Goal: Complete application form: Complete application form

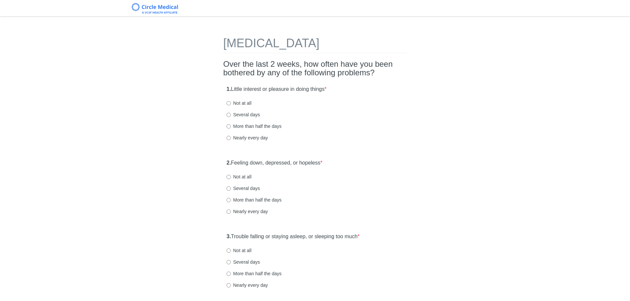
click at [248, 104] on label "Not at all" at bounding box center [238, 103] width 25 height 7
click at [231, 104] on input "Not at all" at bounding box center [228, 103] width 4 height 4
radio input "true"
click at [246, 175] on label "Not at all" at bounding box center [238, 177] width 25 height 7
click at [231, 175] on input "Not at all" at bounding box center [228, 177] width 4 height 4
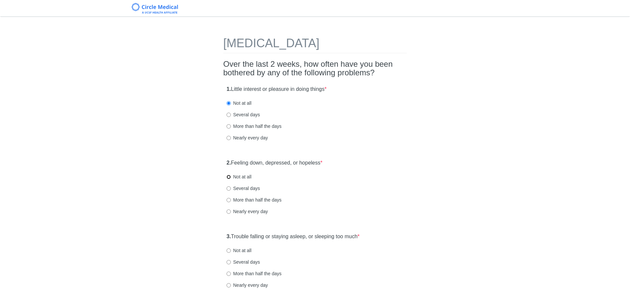
radio input "true"
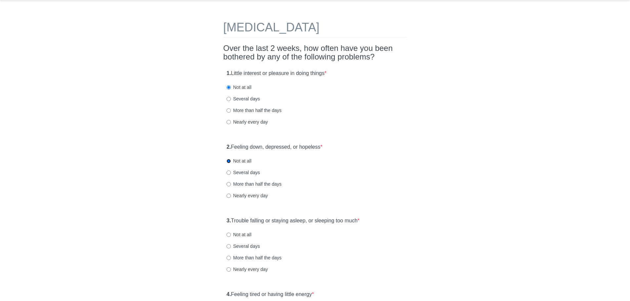
scroll to position [66, 0]
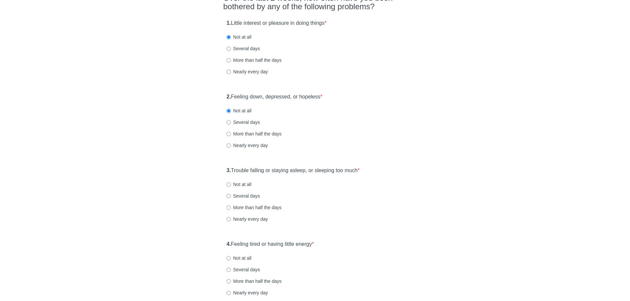
click at [243, 186] on label "Not at all" at bounding box center [238, 184] width 25 height 7
click at [231, 186] on input "Not at all" at bounding box center [228, 184] width 4 height 4
radio input "true"
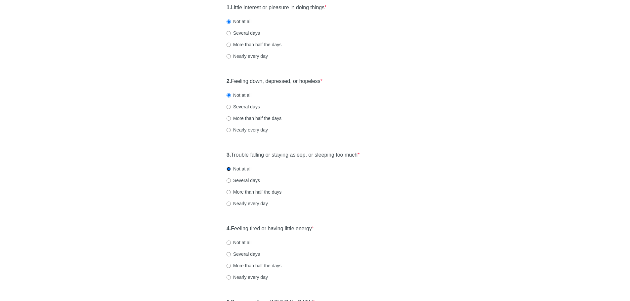
scroll to position [165, 0]
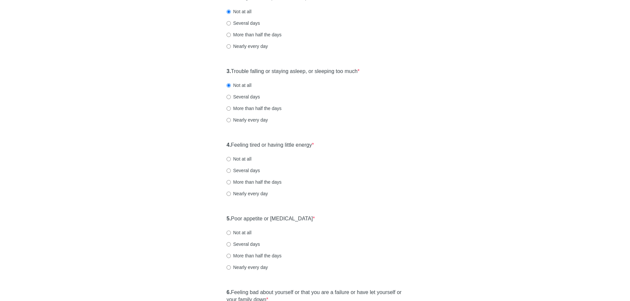
click at [241, 158] on label "Not at all" at bounding box center [238, 159] width 25 height 7
click at [231, 158] on input "Not at all" at bounding box center [228, 159] width 4 height 4
radio input "true"
click at [240, 232] on label "Not at all" at bounding box center [238, 232] width 25 height 7
click at [231, 232] on input "Not at all" at bounding box center [228, 233] width 4 height 4
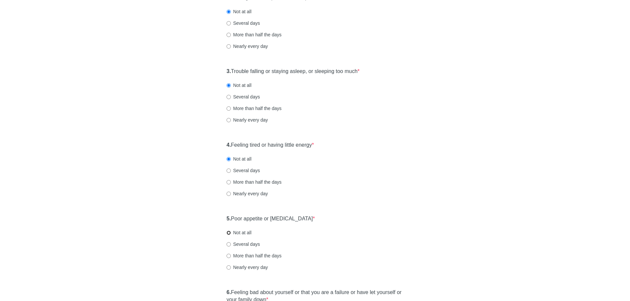
radio input "true"
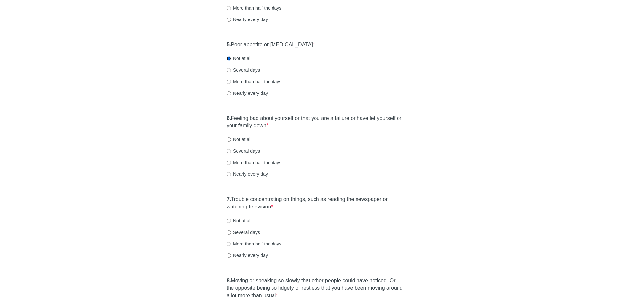
scroll to position [364, 0]
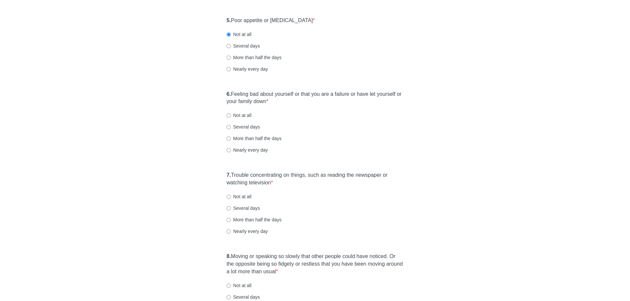
click at [241, 115] on label "Not at all" at bounding box center [238, 115] width 25 height 7
click at [231, 115] on input "Not at all" at bounding box center [228, 115] width 4 height 4
radio input "true"
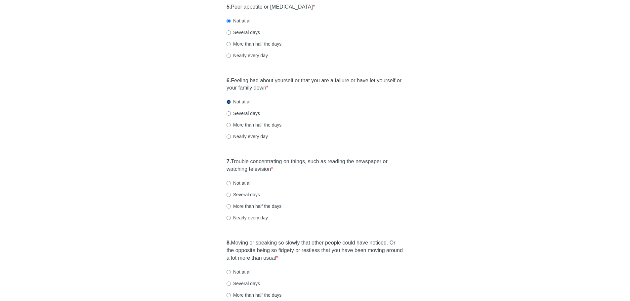
scroll to position [463, 0]
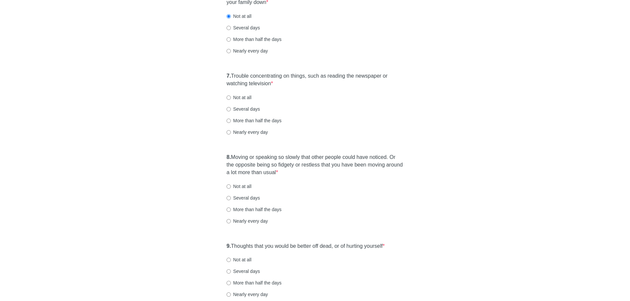
click at [232, 99] on label "Not at all" at bounding box center [238, 97] width 25 height 7
click at [231, 99] on input "Not at all" at bounding box center [228, 98] width 4 height 4
radio input "true"
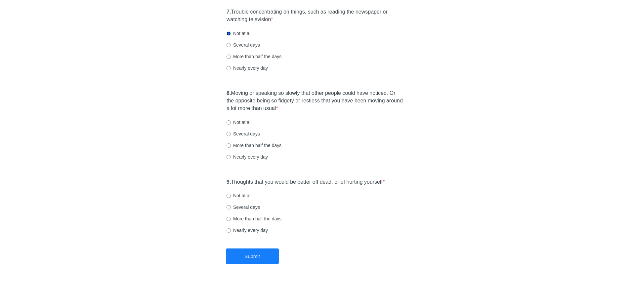
scroll to position [530, 0]
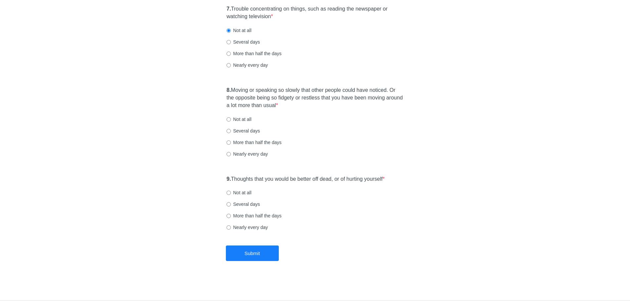
click at [239, 193] on label "Not at all" at bounding box center [238, 192] width 25 height 7
click at [231, 193] on input "Not at all" at bounding box center [228, 193] width 4 height 4
radio input "true"
click at [237, 120] on label "Not at all" at bounding box center [238, 119] width 25 height 7
click at [231, 120] on input "Not at all" at bounding box center [228, 119] width 4 height 4
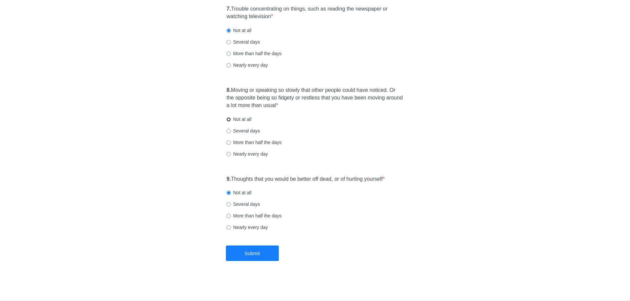
radio input "true"
click at [259, 255] on button "Submit" at bounding box center [252, 254] width 53 height 16
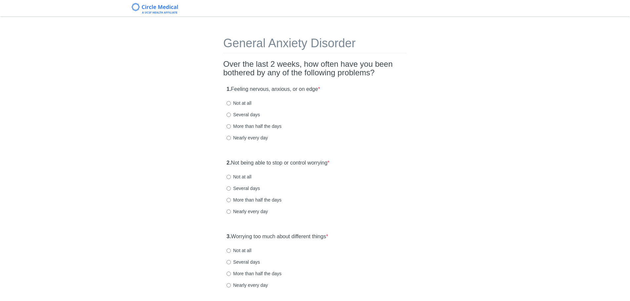
click at [241, 103] on label "Not at all" at bounding box center [238, 103] width 25 height 7
click at [231, 103] on input "Not at all" at bounding box center [228, 103] width 4 height 4
radio input "true"
click at [248, 189] on label "Several days" at bounding box center [242, 188] width 33 height 7
click at [231, 189] on input "Several days" at bounding box center [228, 188] width 4 height 4
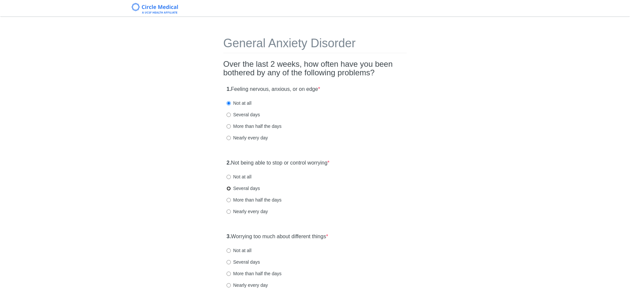
radio input "true"
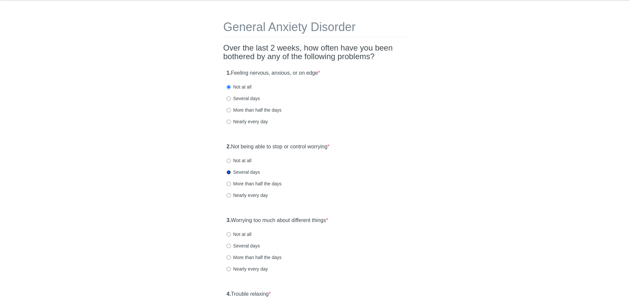
scroll to position [99, 0]
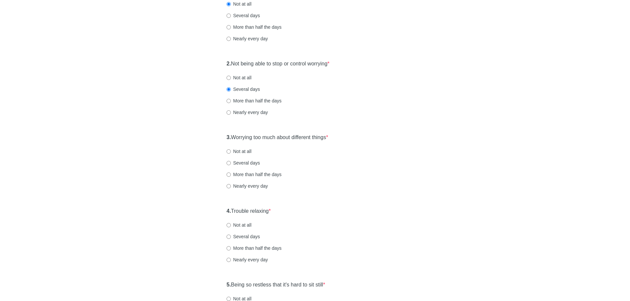
click at [240, 151] on label "Not at all" at bounding box center [238, 151] width 25 height 7
click at [231, 151] on input "Not at all" at bounding box center [228, 151] width 4 height 4
radio input "true"
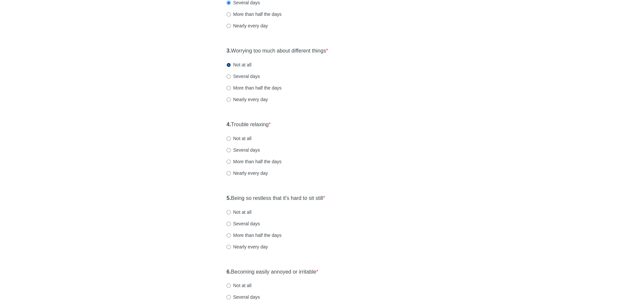
scroll to position [198, 0]
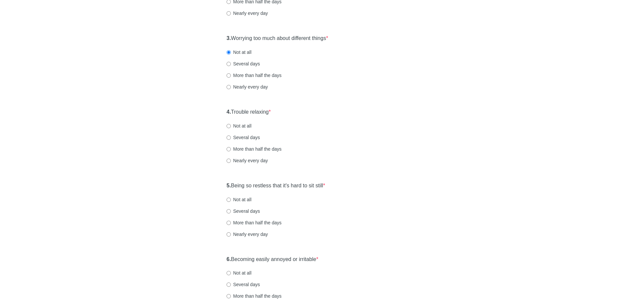
click at [246, 126] on label "Not at all" at bounding box center [238, 126] width 25 height 7
click at [231, 126] on input "Not at all" at bounding box center [228, 126] width 4 height 4
radio input "true"
click at [238, 198] on label "Not at all" at bounding box center [238, 199] width 25 height 7
click at [231, 198] on input "Not at all" at bounding box center [228, 200] width 4 height 4
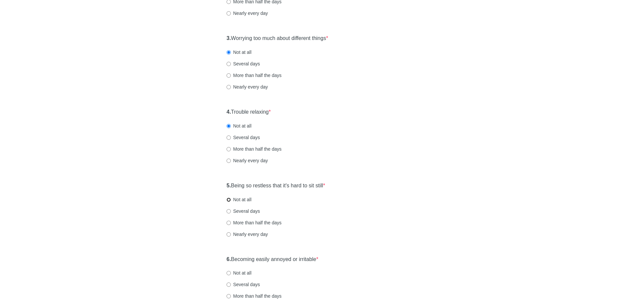
radio input "true"
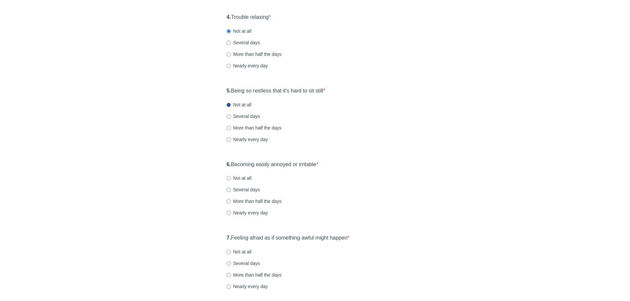
scroll to position [352, 0]
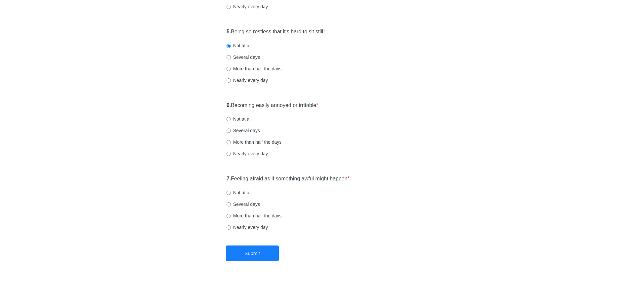
click at [238, 120] on label "Not at all" at bounding box center [238, 119] width 25 height 7
click at [231, 120] on input "Not at all" at bounding box center [228, 119] width 4 height 4
radio input "true"
drag, startPoint x: 243, startPoint y: 193, endPoint x: 249, endPoint y: 234, distance: 41.9
click at [243, 193] on label "Not at all" at bounding box center [238, 192] width 25 height 7
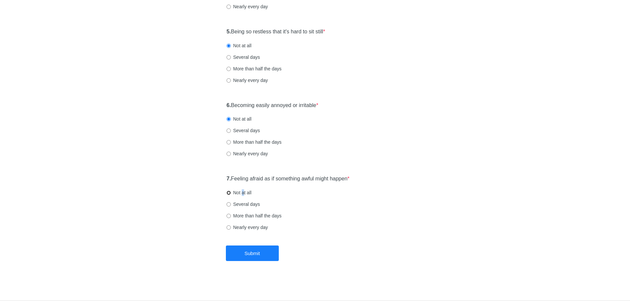
click at [230, 193] on input "Not at all" at bounding box center [228, 193] width 4 height 4
radio input "true"
click at [255, 255] on button "Submit" at bounding box center [252, 254] width 53 height 16
